Goal: Obtain resource: Download file/media

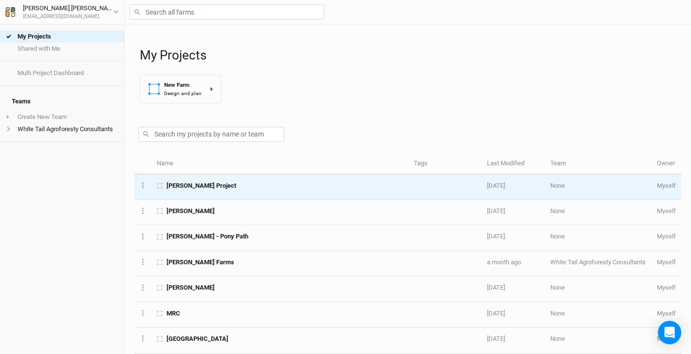
click at [186, 183] on span "Brad Project" at bounding box center [202, 185] width 70 height 9
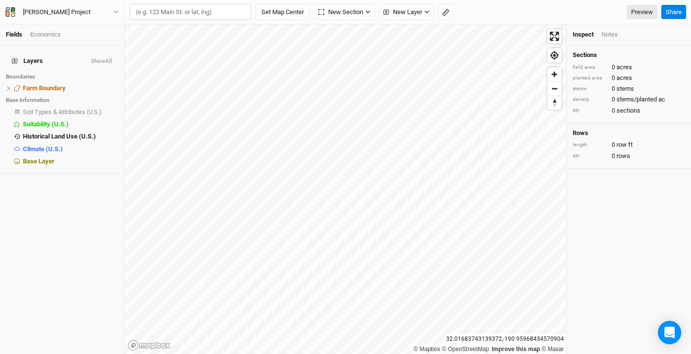
click at [108, 58] on button "Show All" at bounding box center [102, 61] width 22 height 7
click at [40, 84] on span "Farm Boundary" at bounding box center [44, 87] width 43 height 7
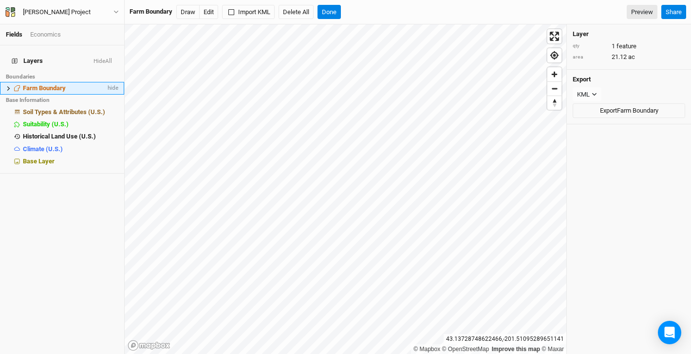
click at [48, 84] on span "Farm Boundary" at bounding box center [44, 87] width 43 height 7
click at [8, 86] on icon at bounding box center [8, 88] width 3 height 4
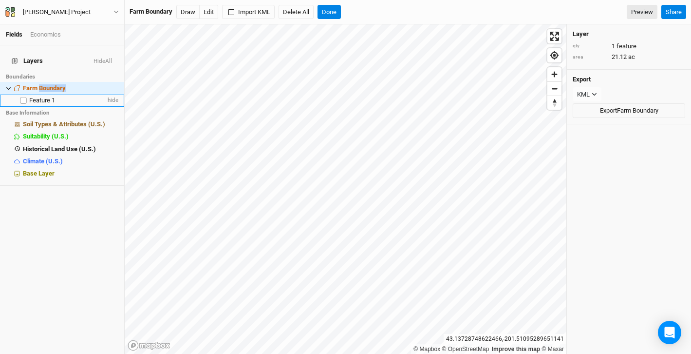
click at [45, 96] on span "Feature 1" at bounding box center [42, 99] width 26 height 7
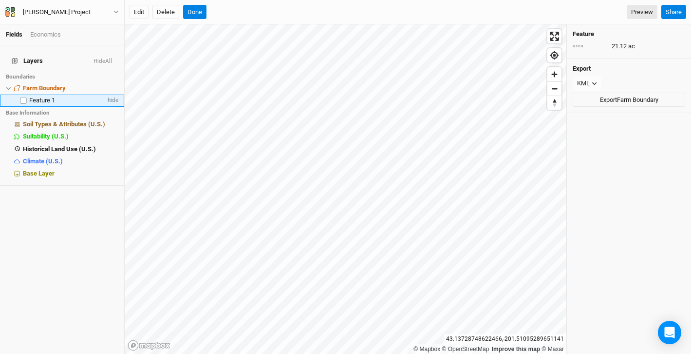
click at [44, 96] on span "Feature 1" at bounding box center [42, 99] width 26 height 7
click at [111, 94] on span "hide" at bounding box center [112, 100] width 13 height 12
click at [111, 94] on span "show" at bounding box center [111, 100] width 16 height 12
click at [115, 9] on button "Brad Project" at bounding box center [62, 12] width 114 height 11
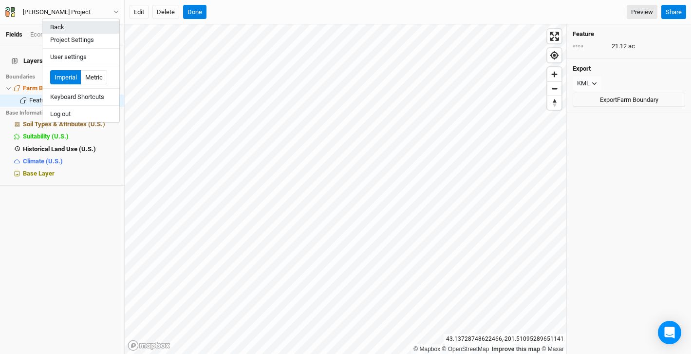
click at [67, 24] on button "Back" at bounding box center [80, 27] width 77 height 13
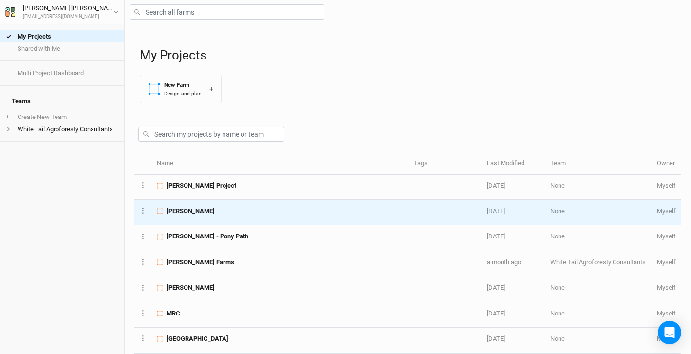
click at [193, 210] on span "[PERSON_NAME]" at bounding box center [191, 210] width 48 height 9
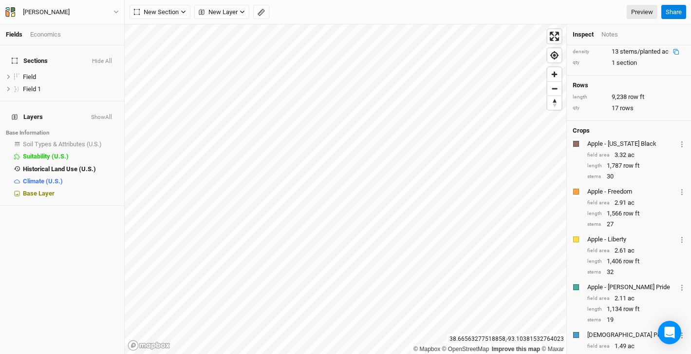
scroll to position [73, 0]
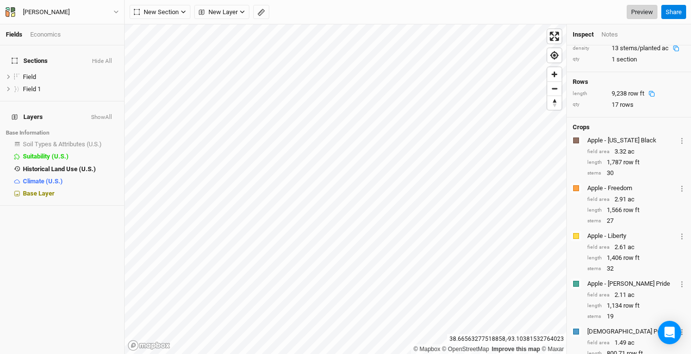
click at [634, 15] on link "Preview" at bounding box center [642, 12] width 31 height 15
click at [40, 189] on span "Base Layer" at bounding box center [39, 192] width 32 height 7
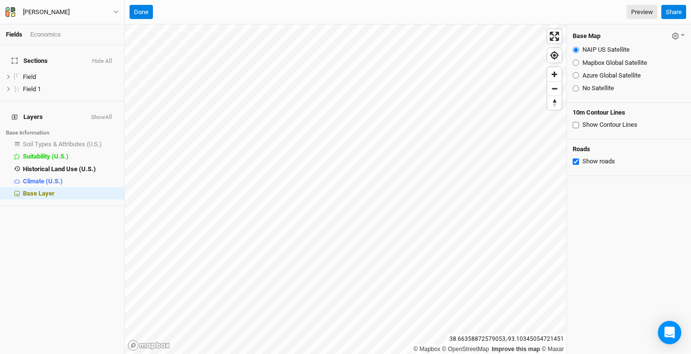
click at [576, 75] on input "Azure Global Satellite" at bounding box center [576, 75] width 6 height 6
radio input "true"
click at [648, 12] on link "Preview" at bounding box center [642, 12] width 31 height 15
click at [559, 77] on span "Zoom in" at bounding box center [554, 74] width 14 height 14
click at [556, 78] on span "Zoom in" at bounding box center [554, 74] width 14 height 14
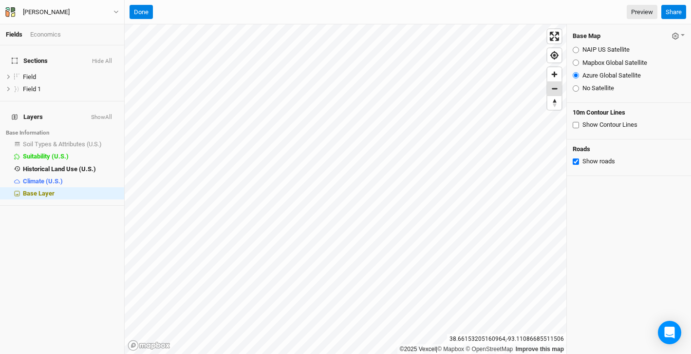
click at [554, 94] on span "Zoom out" at bounding box center [554, 89] width 14 height 14
click at [645, 10] on link "Preview" at bounding box center [642, 12] width 31 height 15
click at [36, 74] on span "Field" at bounding box center [29, 76] width 13 height 7
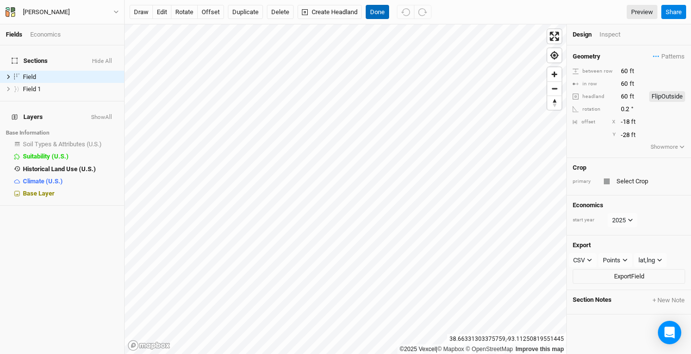
click at [374, 18] on button "Done" at bounding box center [377, 12] width 23 height 15
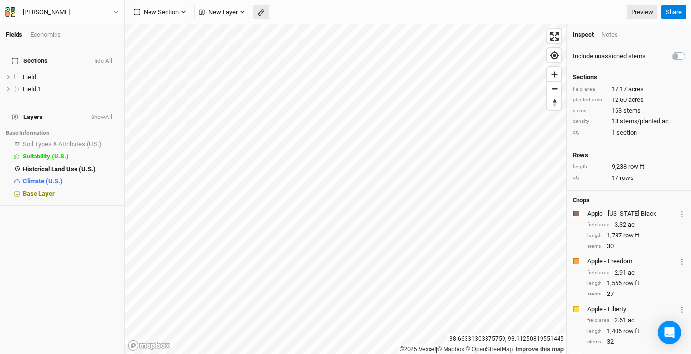
click at [261, 15] on icon "button" at bounding box center [261, 12] width 7 height 7
click at [173, 14] on button "Done" at bounding box center [173, 12] width 23 height 15
click at [553, 78] on span "Zoom in" at bounding box center [554, 74] width 14 height 14
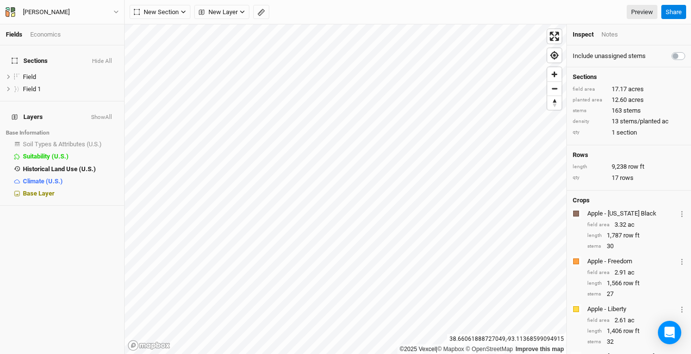
click at [493, 7] on div "Fields Economics Sections Hide All Field hide Field 1 hide Layers Show All Base…" at bounding box center [345, 177] width 691 height 354
click at [559, 88] on span "Zoom out" at bounding box center [554, 89] width 14 height 14
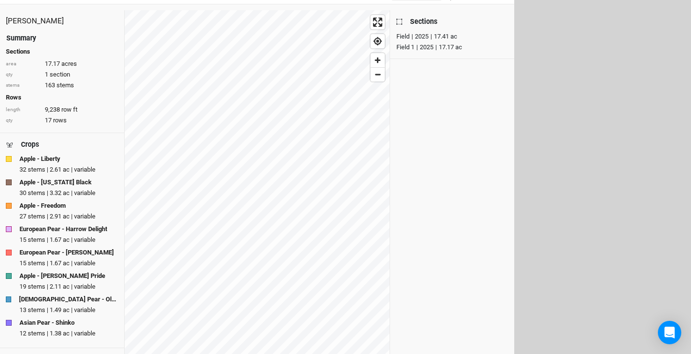
scroll to position [19, 0]
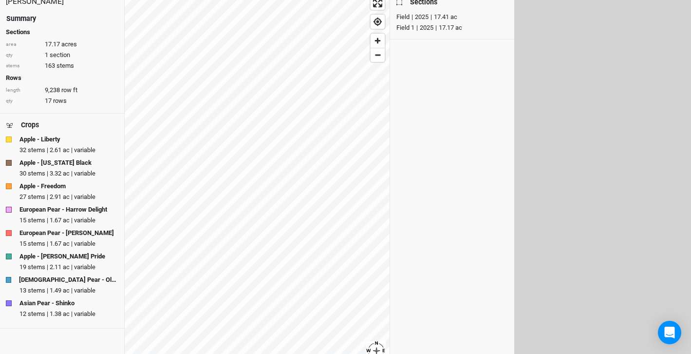
click at [70, 160] on strong "Apple - [US_STATE] Black" at bounding box center [55, 162] width 72 height 9
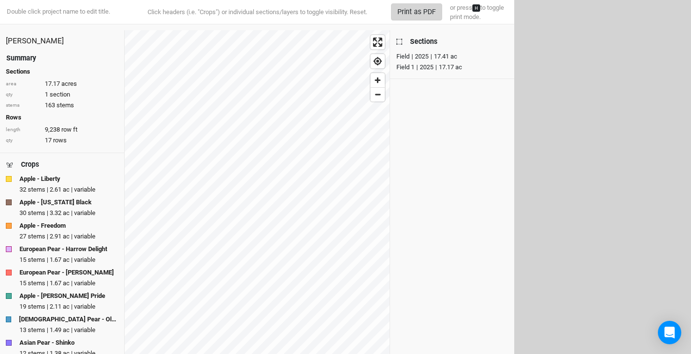
click at [413, 14] on button "Print as PDF" at bounding box center [416, 11] width 51 height 17
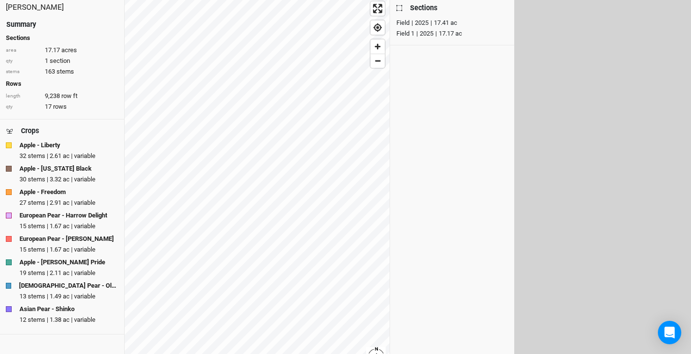
scroll to position [68, 0]
